Goal: Information Seeking & Learning: Learn about a topic

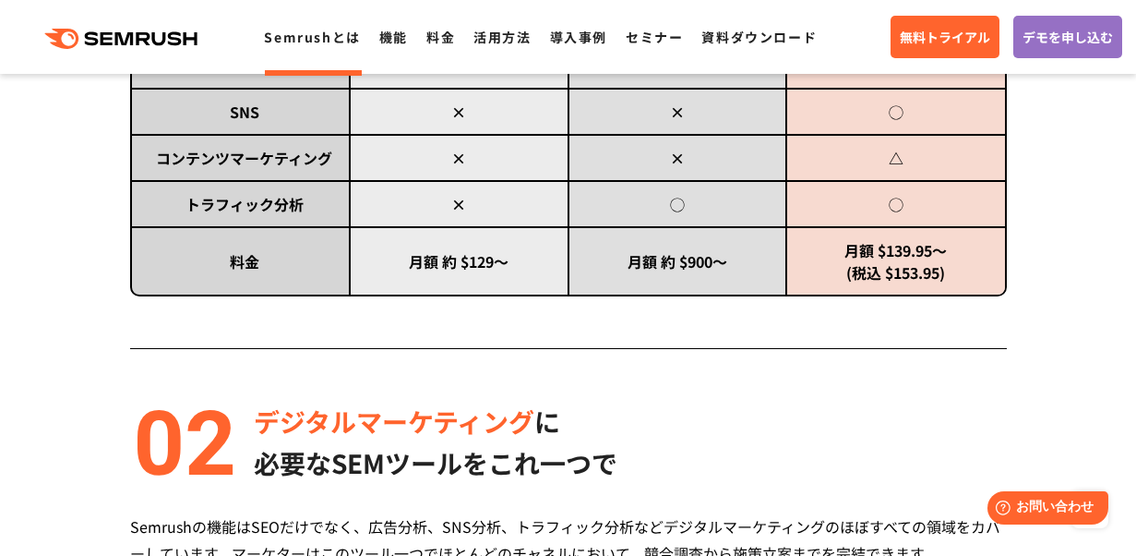
scroll to position [1212, 0]
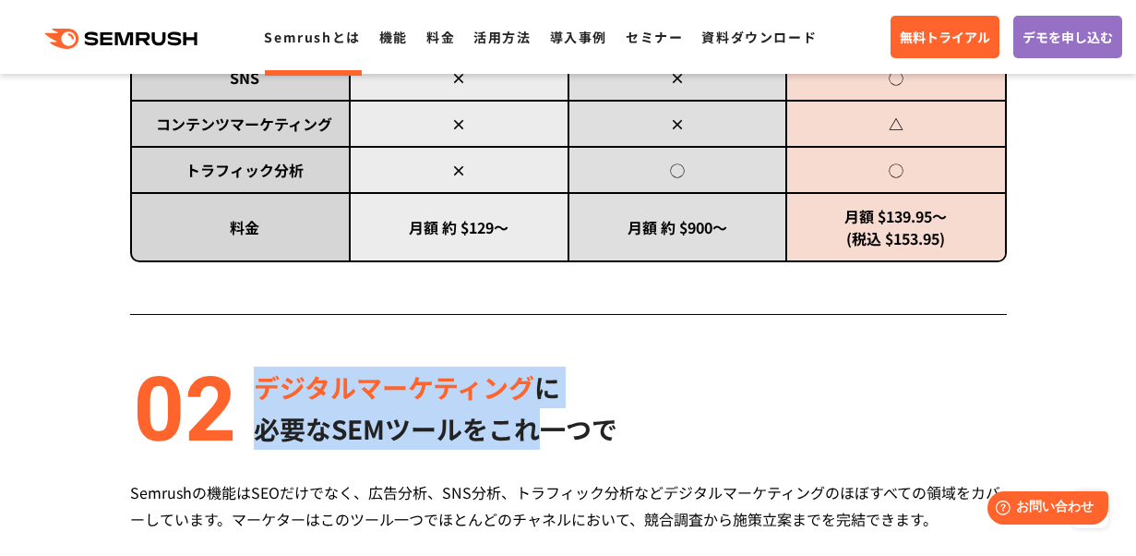
drag, startPoint x: 545, startPoint y: 426, endPoint x: 545, endPoint y: 316, distance: 109.8
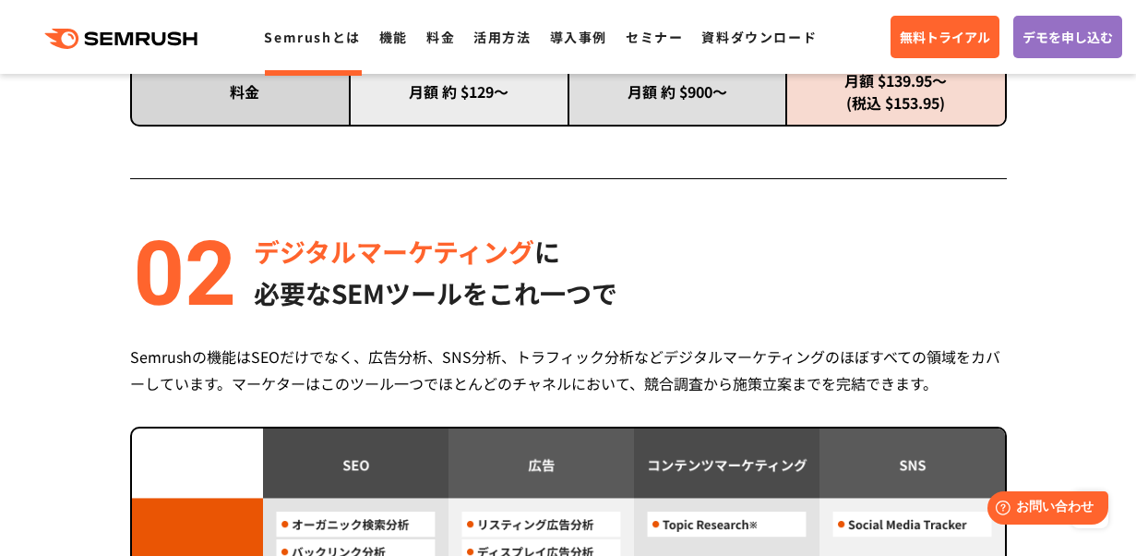
scroll to position [1373, 0]
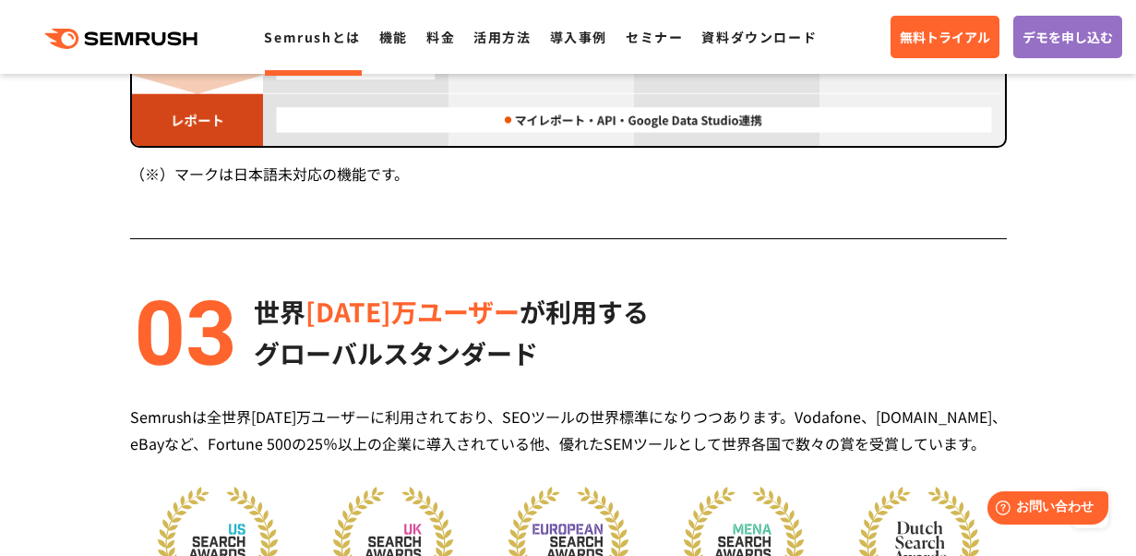
scroll to position [2194, 0]
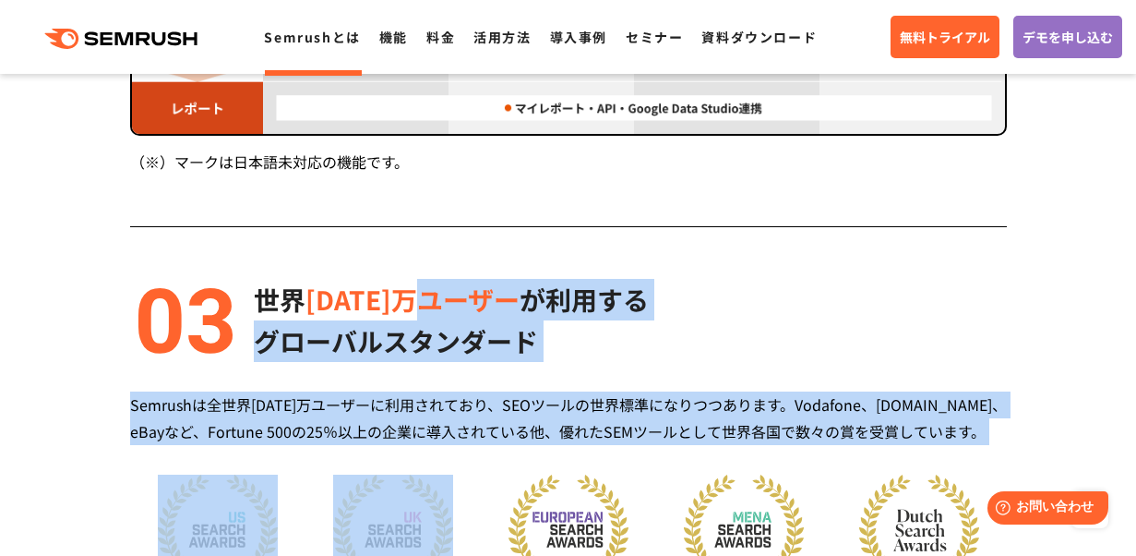
drag, startPoint x: 417, startPoint y: 450, endPoint x: 430, endPoint y: 275, distance: 174.9
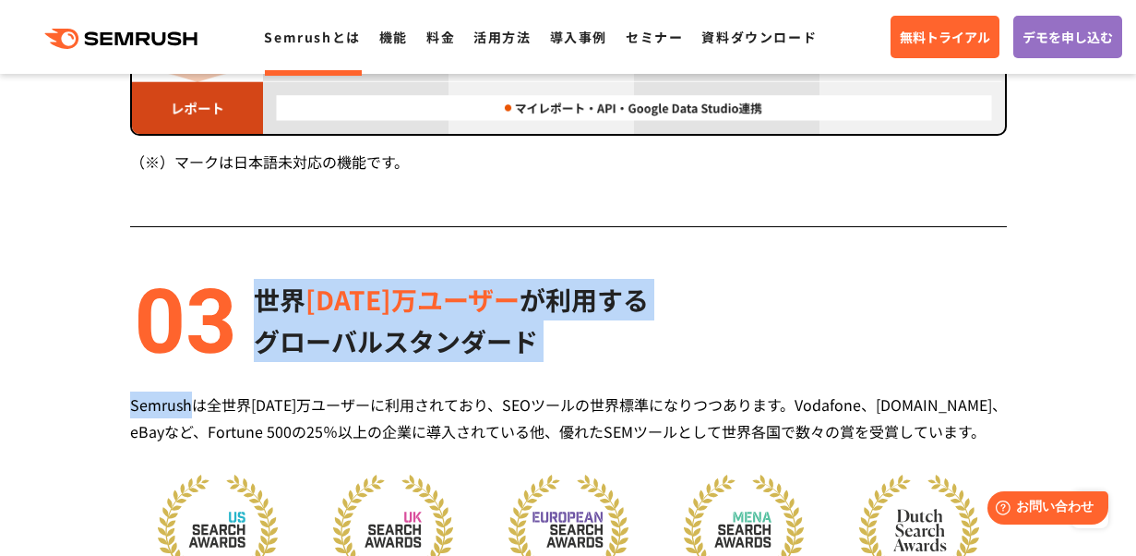
drag, startPoint x: 430, startPoint y: 275, endPoint x: 411, endPoint y: 404, distance: 130.7
click at [411, 404] on div "Semrushは全世界[DATE]万ユーザーに利用されており、SEOツールの世界標準になりつつあります。Vodafone、[DOMAIN_NAME]、eBay…" at bounding box center [568, 418] width 877 height 54
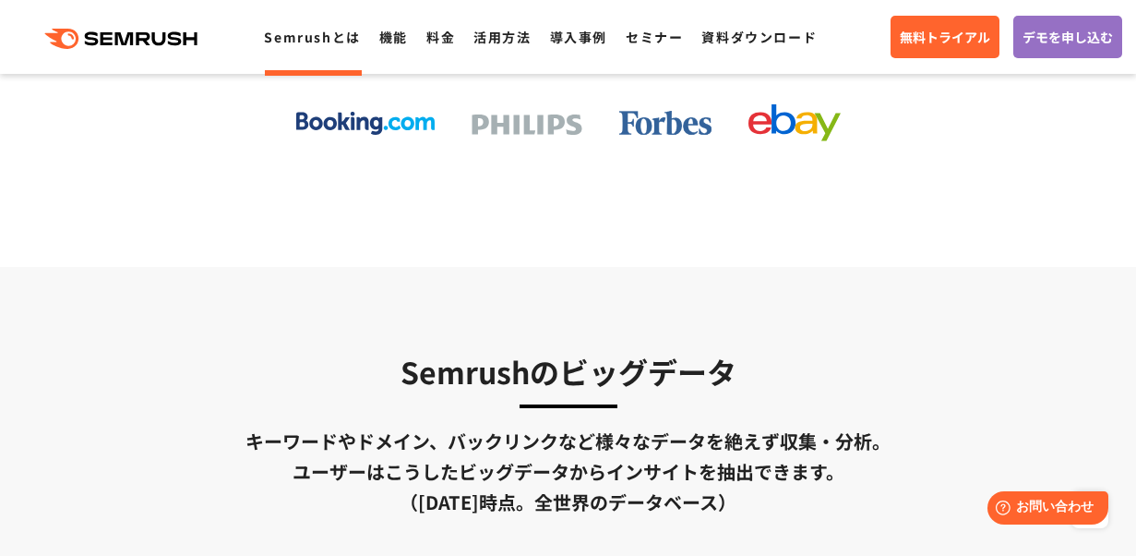
scroll to position [2851, 0]
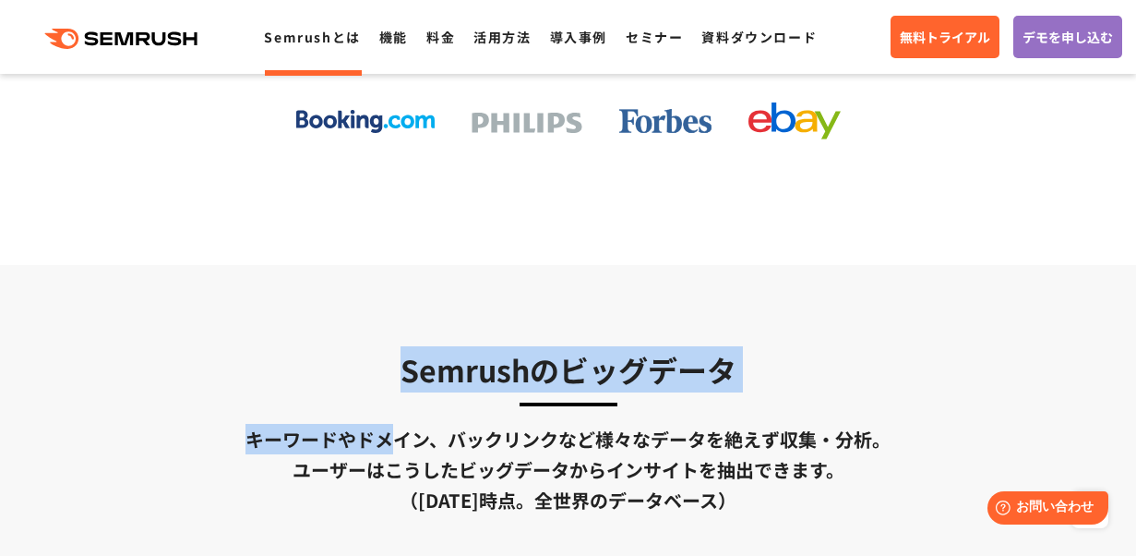
drag, startPoint x: 391, startPoint y: 450, endPoint x: 395, endPoint y: 339, distance: 111.7
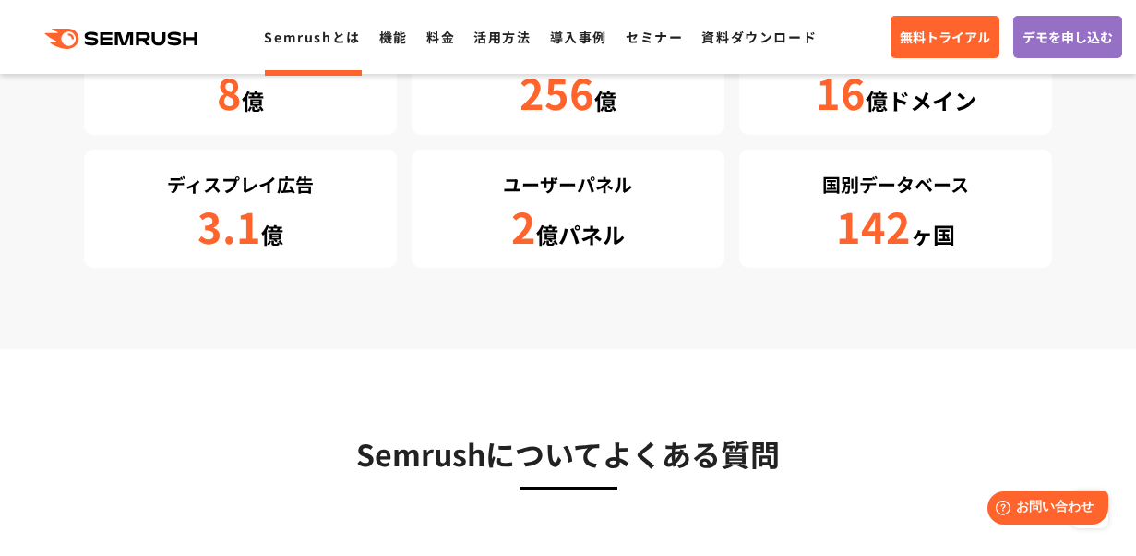
scroll to position [3664, 0]
